Goal: Information Seeking & Learning: Learn about a topic

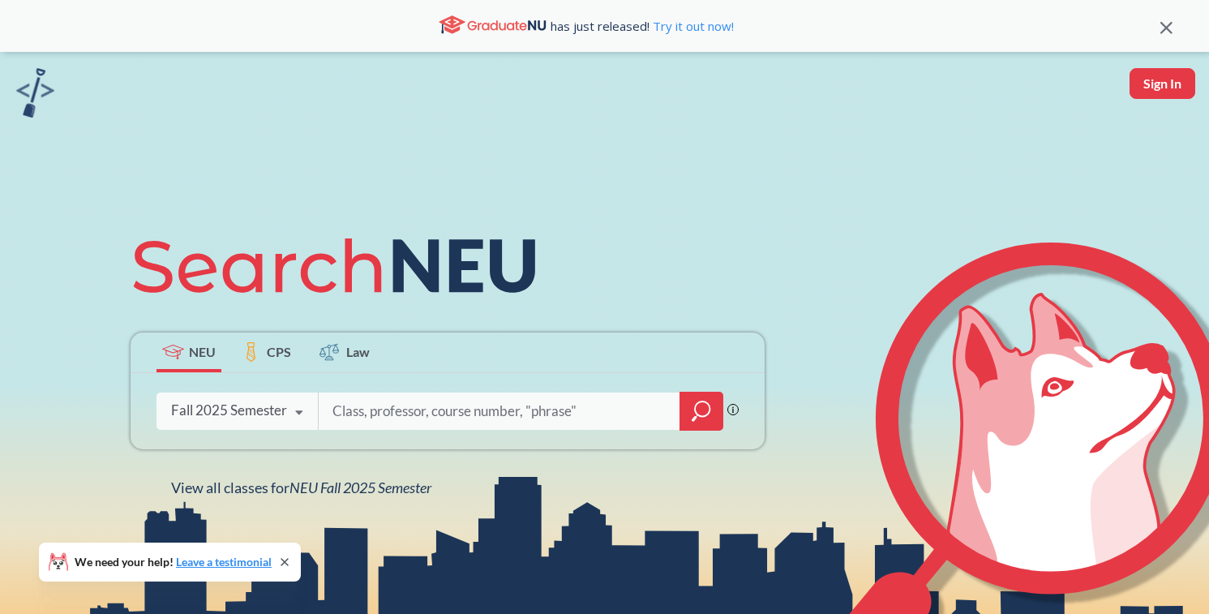
click at [489, 411] on input "search" at bounding box center [499, 411] width 337 height 34
paste input "Consumer Behavior"
type input "Consumer Behavior"
click at [695, 409] on icon "magnifying glass" at bounding box center [702, 408] width 15 height 15
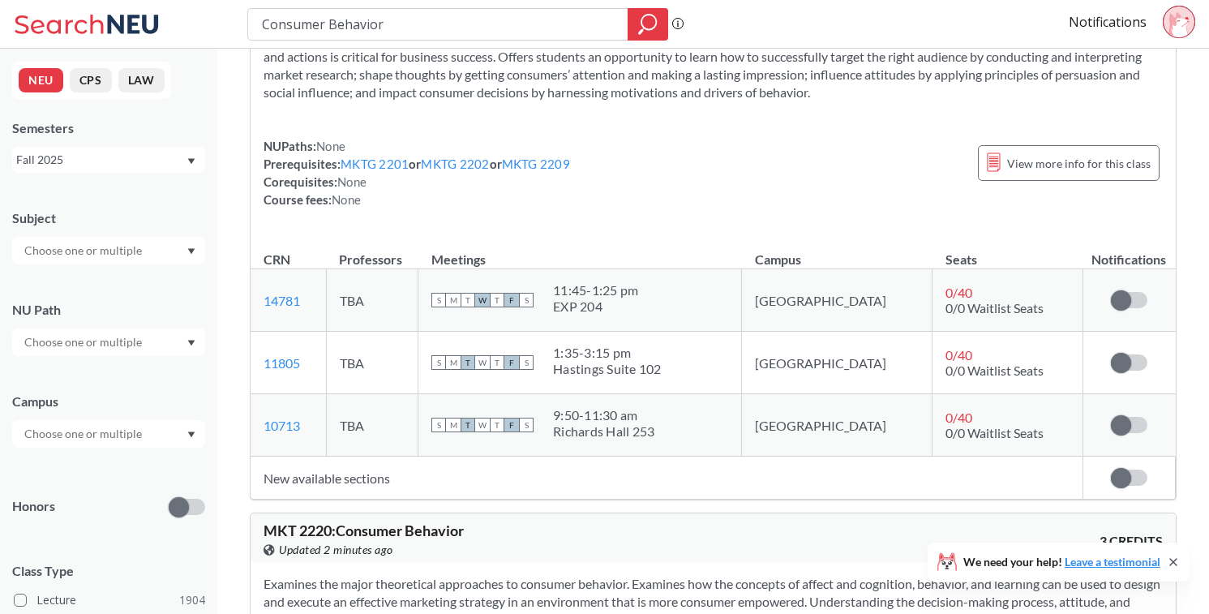
scroll to position [122, 0]
click at [1130, 294] on span at bounding box center [1121, 299] width 20 height 20
click at [1111, 290] on input "checkbox" at bounding box center [1111, 290] width 0 height 0
click at [1122, 358] on span at bounding box center [1121, 361] width 20 height 20
click at [1111, 353] on input "checkbox" at bounding box center [1111, 353] width 0 height 0
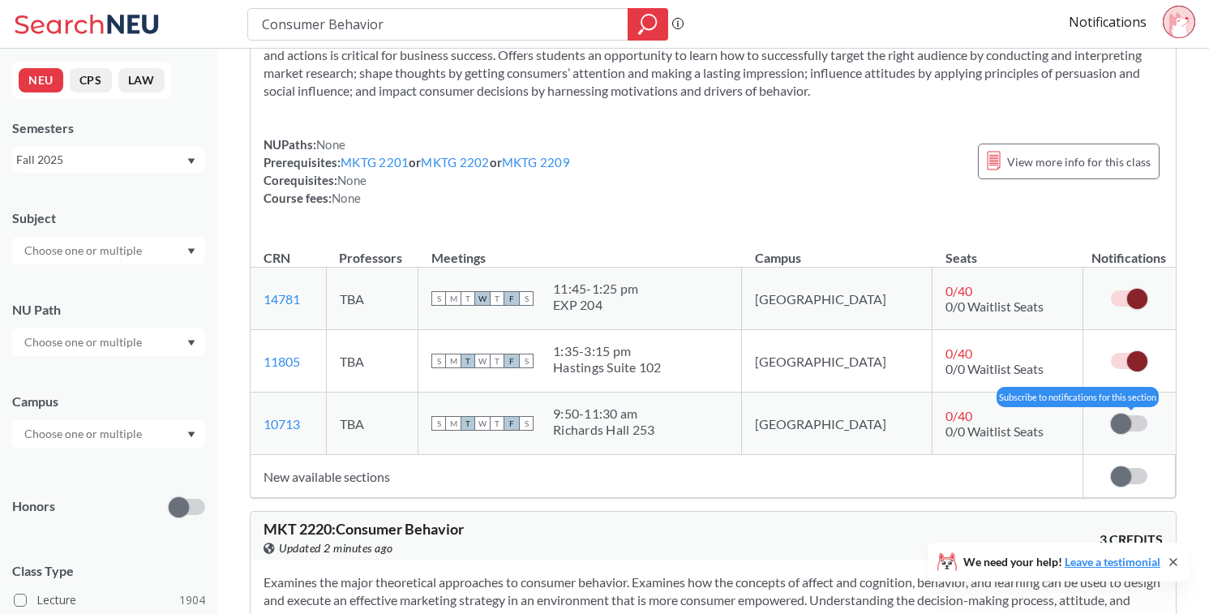
click at [1127, 430] on span at bounding box center [1121, 424] width 20 height 20
click at [1111, 415] on input "checkbox" at bounding box center [1111, 415] width 0 height 0
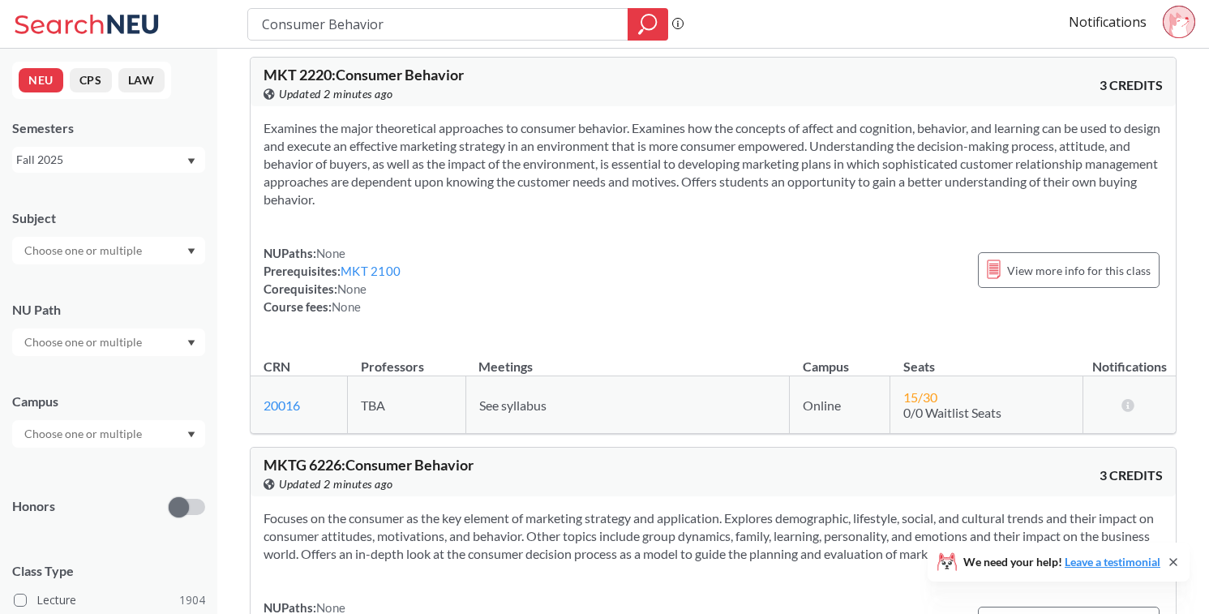
scroll to position [579, 0]
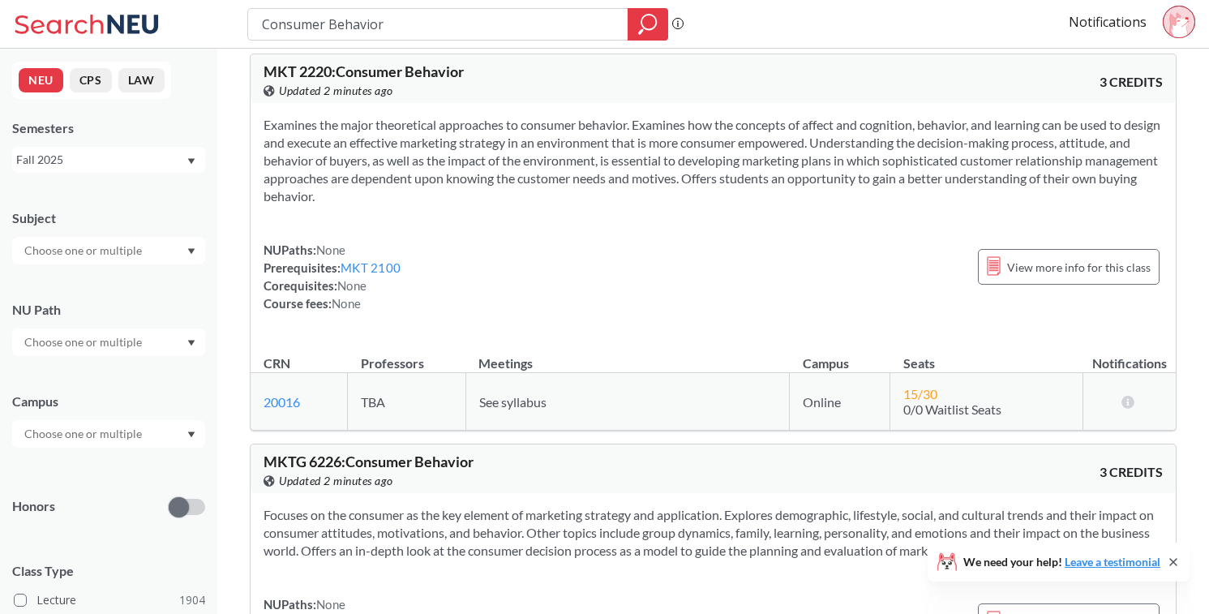
click at [891, 277] on div "NUPaths: None Prerequisites: MKT 2100 Corequisites: None Course fees: None View…" at bounding box center [714, 276] width 900 height 71
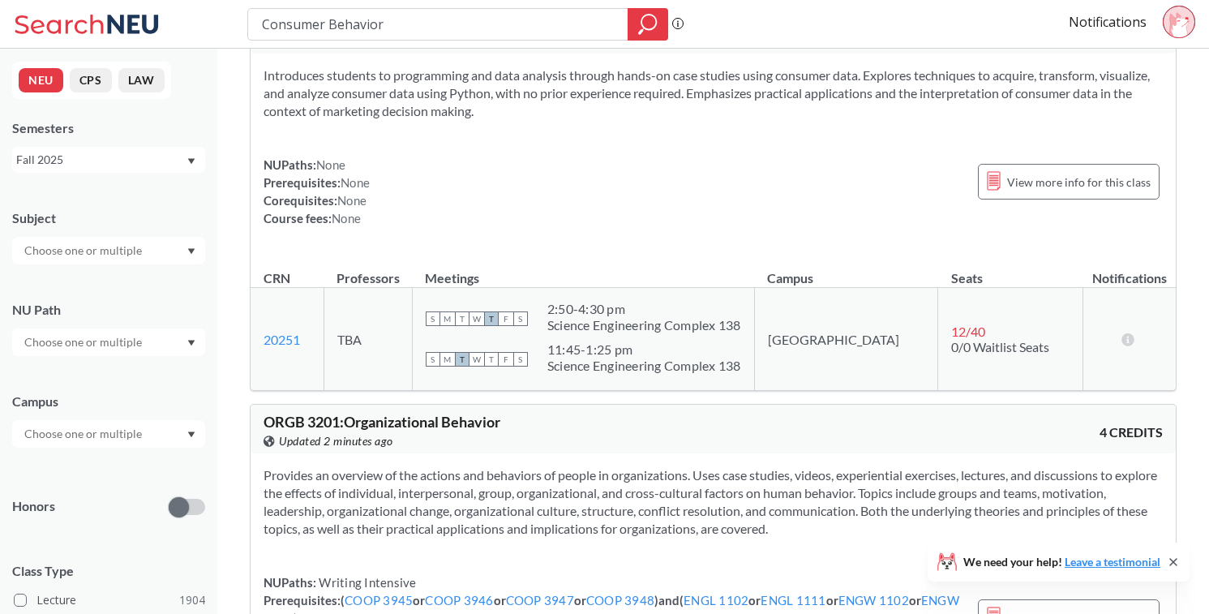
scroll to position [1407, 0]
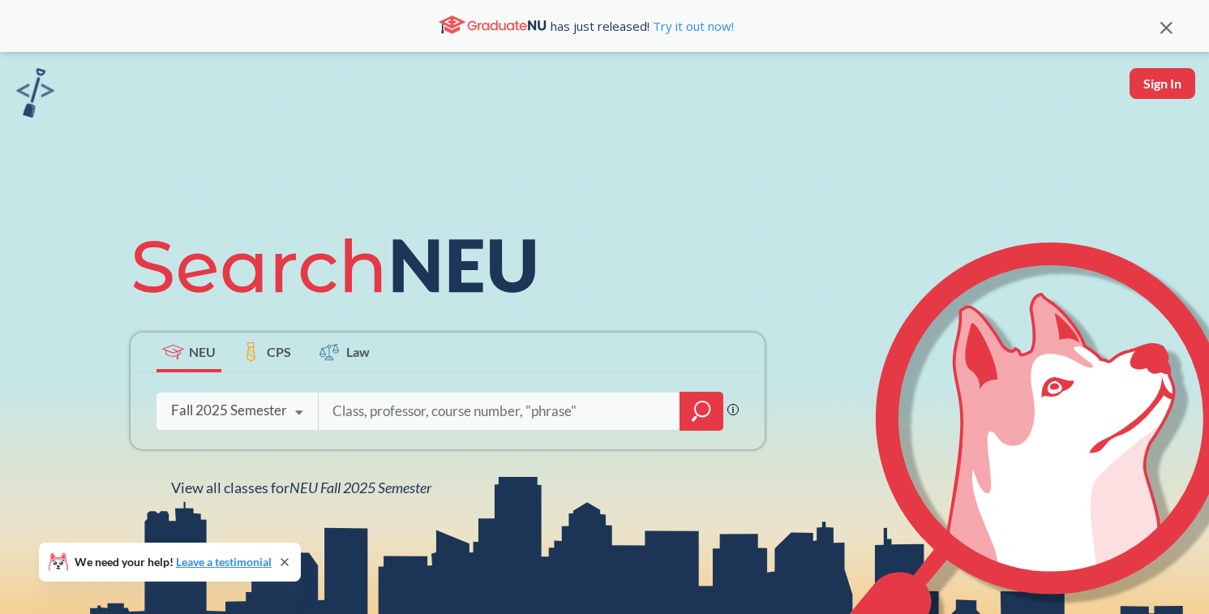
click at [1168, 84] on button "Sign In" at bounding box center [1163, 83] width 66 height 31
select select "US"
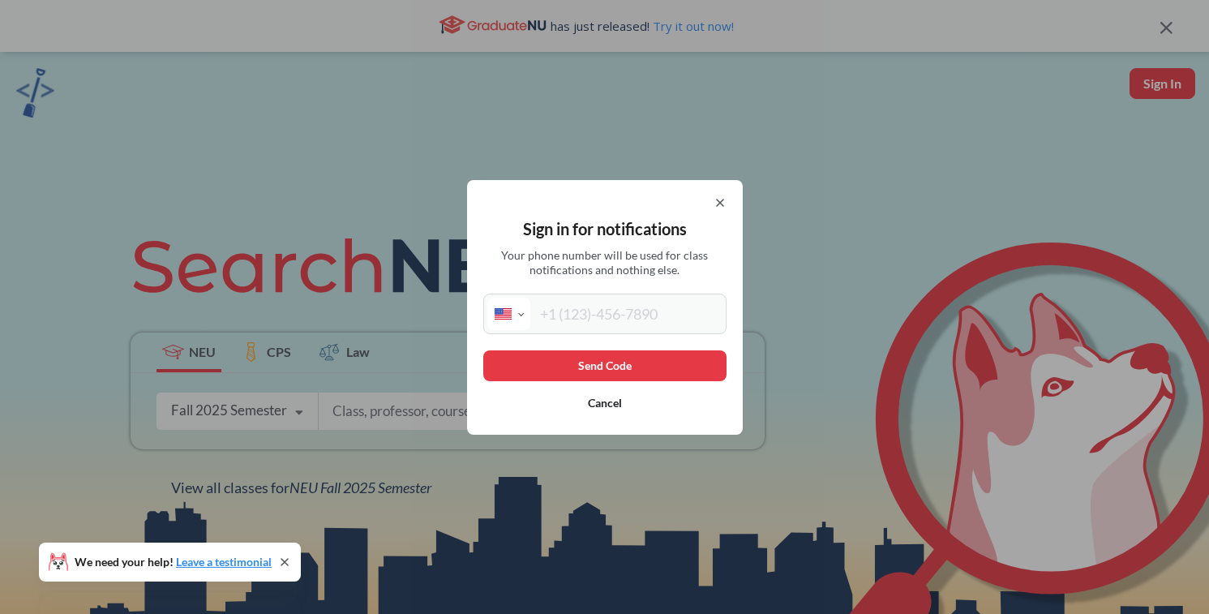
click at [661, 316] on input "tel" at bounding box center [626, 314] width 192 height 32
type input "[PHONE_NUMBER]"
click at [663, 368] on button "Send Code" at bounding box center [604, 365] width 243 height 31
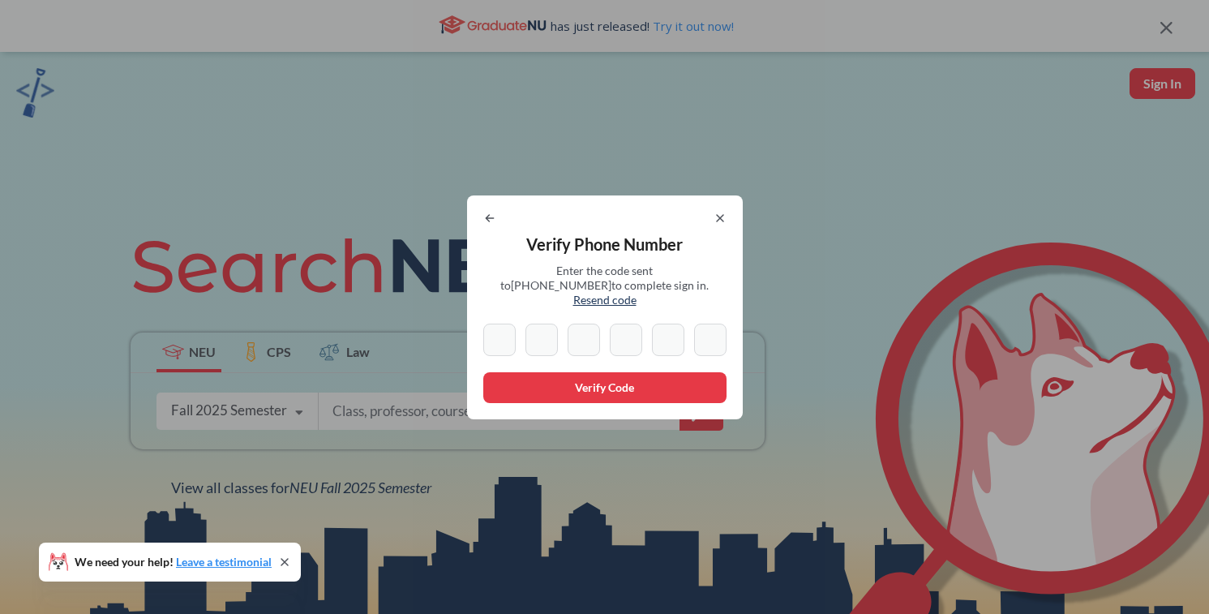
type input "1"
type input "8"
type input "1"
type input "4"
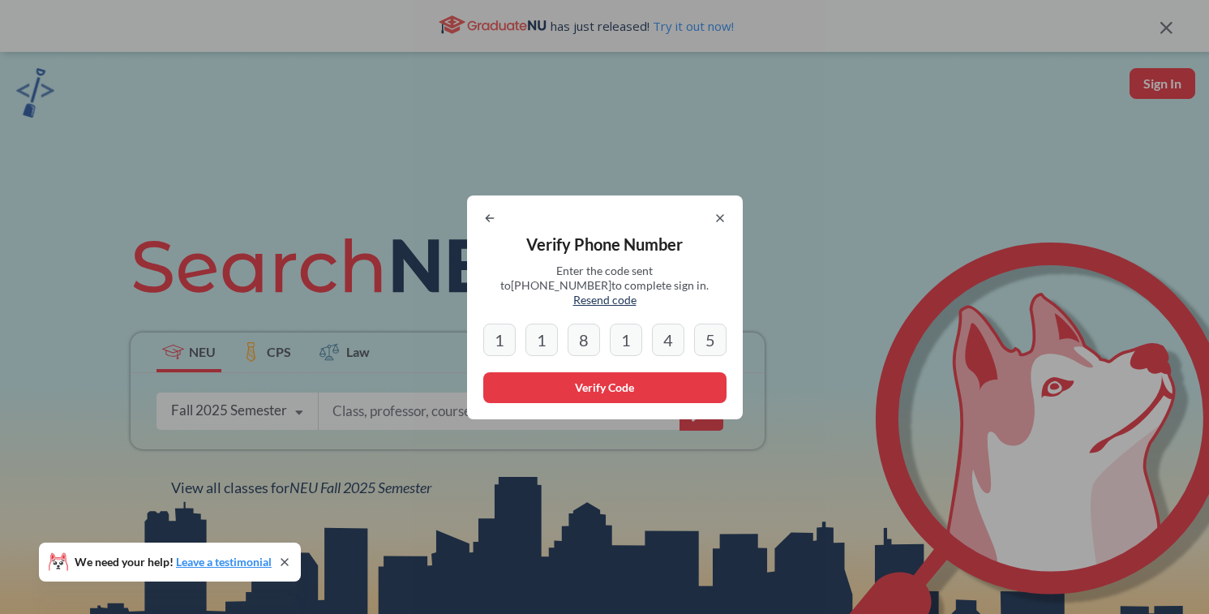
type input "5"
click at [586, 386] on button "Verify Code" at bounding box center [604, 387] width 243 height 31
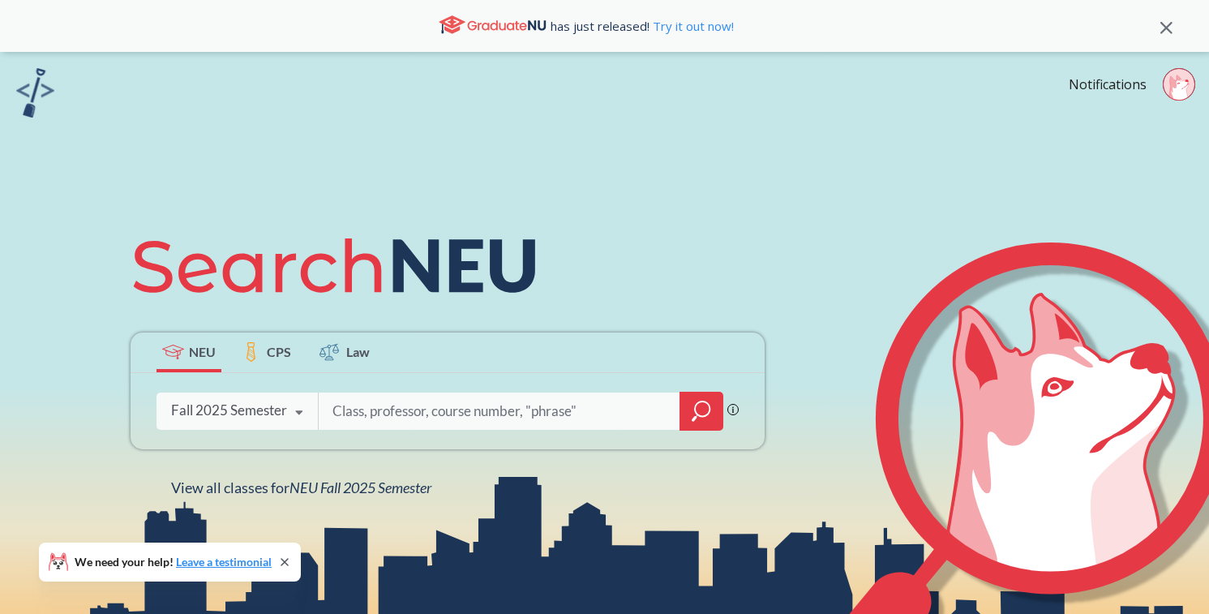
click at [567, 409] on input "search" at bounding box center [499, 411] width 337 height 34
